Goal: Task Accomplishment & Management: Use online tool/utility

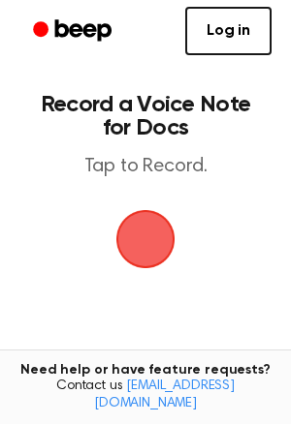
click at [145, 218] on span "button" at bounding box center [146, 240] width 106 height 106
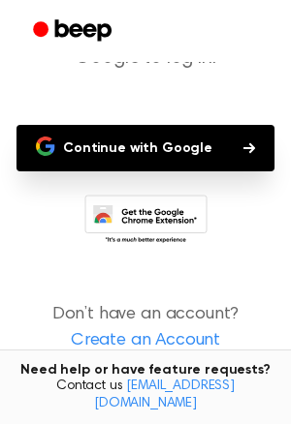
scroll to position [170, 0]
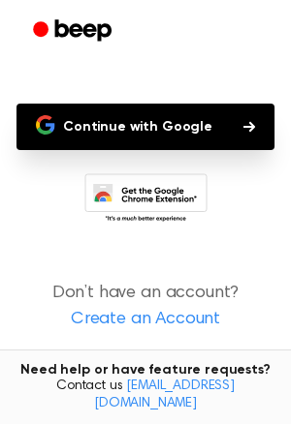
click at [116, 136] on button "Continue with Google" at bounding box center [145, 127] width 258 height 47
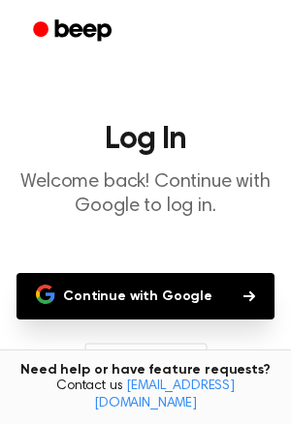
click at [116, 136] on h1 "Log In" at bounding box center [146, 139] width 260 height 31
click at [168, 297] on button "Continue with Google" at bounding box center [145, 296] width 258 height 47
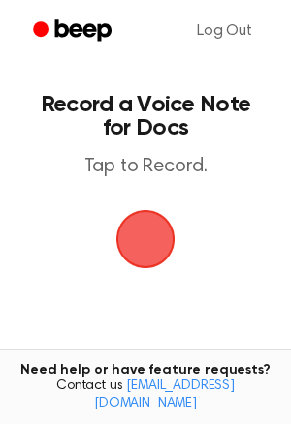
click at [138, 240] on span "button" at bounding box center [145, 239] width 102 height 102
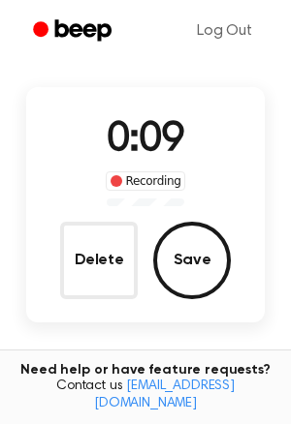
scroll to position [105, 0]
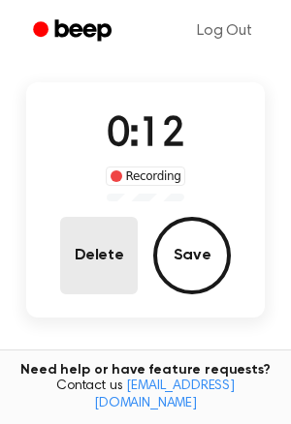
click at [120, 251] on button "Delete" at bounding box center [99, 256] width 78 height 78
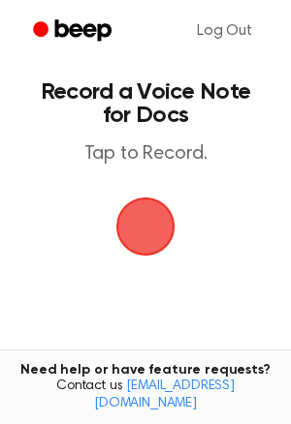
click at [149, 215] on span "button" at bounding box center [146, 227] width 90 height 90
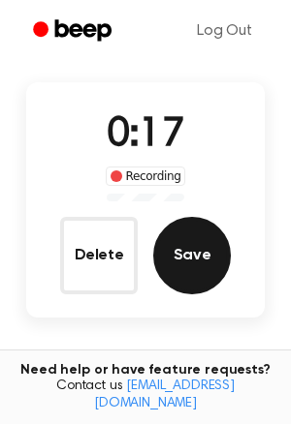
click at [168, 257] on button "Save" at bounding box center [192, 256] width 78 height 78
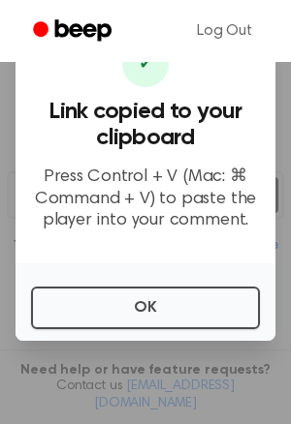
scroll to position [243, 0]
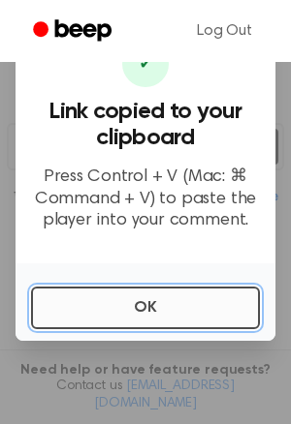
click at [206, 299] on button "OK" at bounding box center [145, 308] width 229 height 43
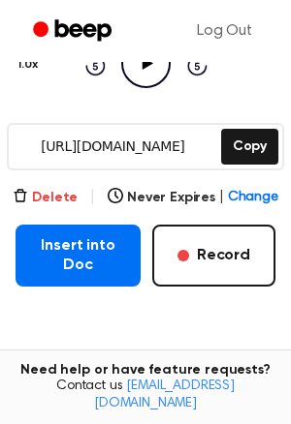
click at [66, 194] on button "Delete" at bounding box center [45, 198] width 65 height 20
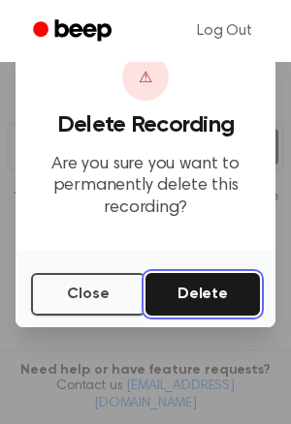
click at [168, 294] on button "Delete" at bounding box center [202, 294] width 114 height 43
